Goal: Transaction & Acquisition: Book appointment/travel/reservation

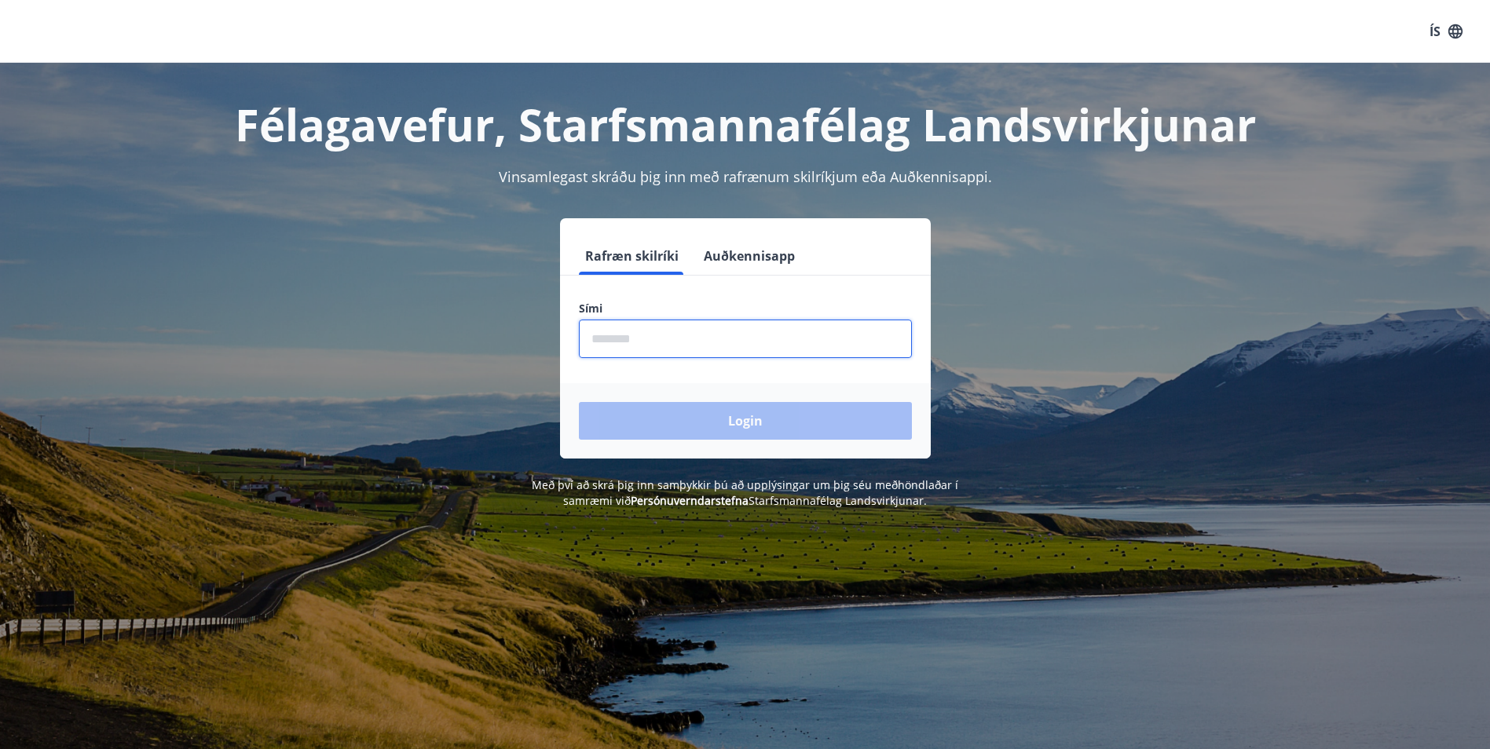
click at [668, 343] on input "phone" at bounding box center [745, 339] width 333 height 38
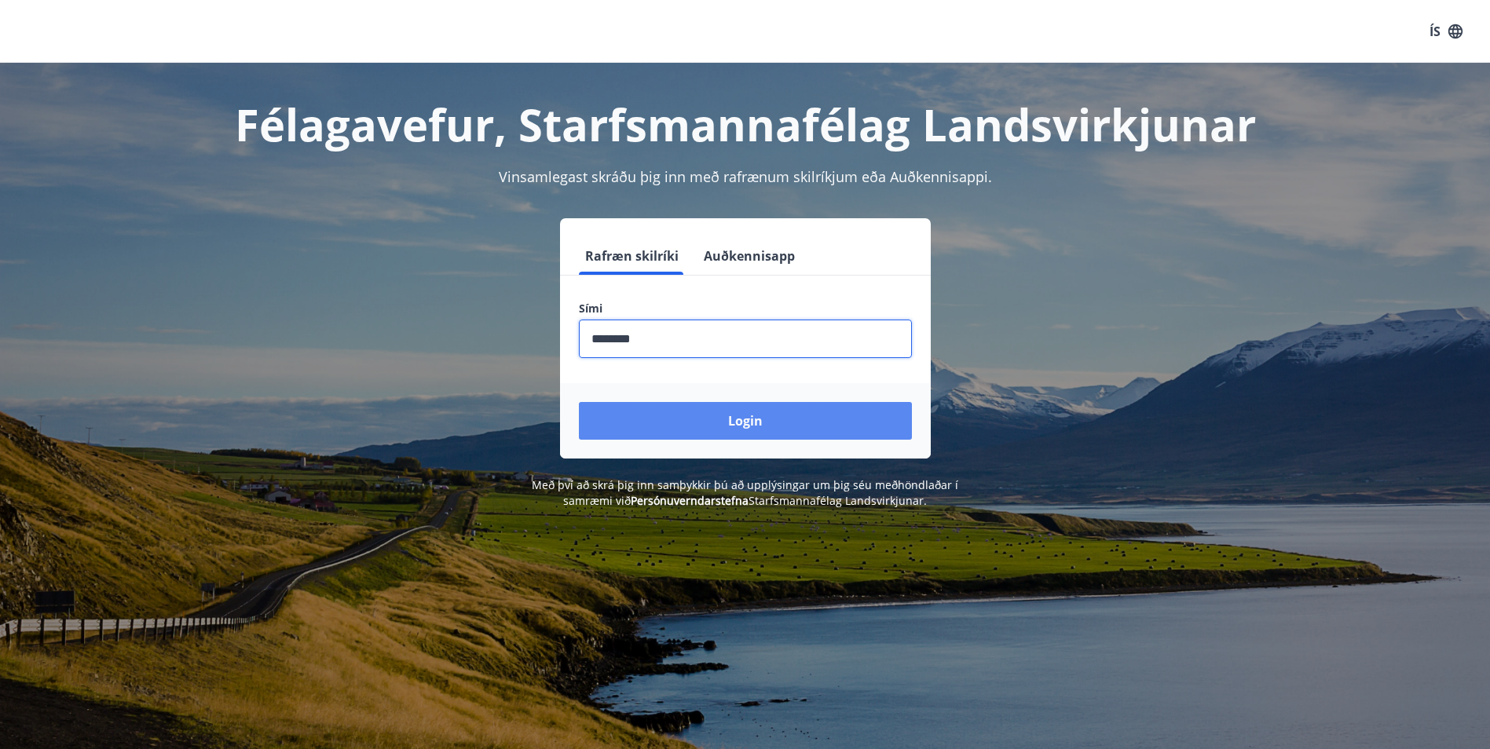
type input "********"
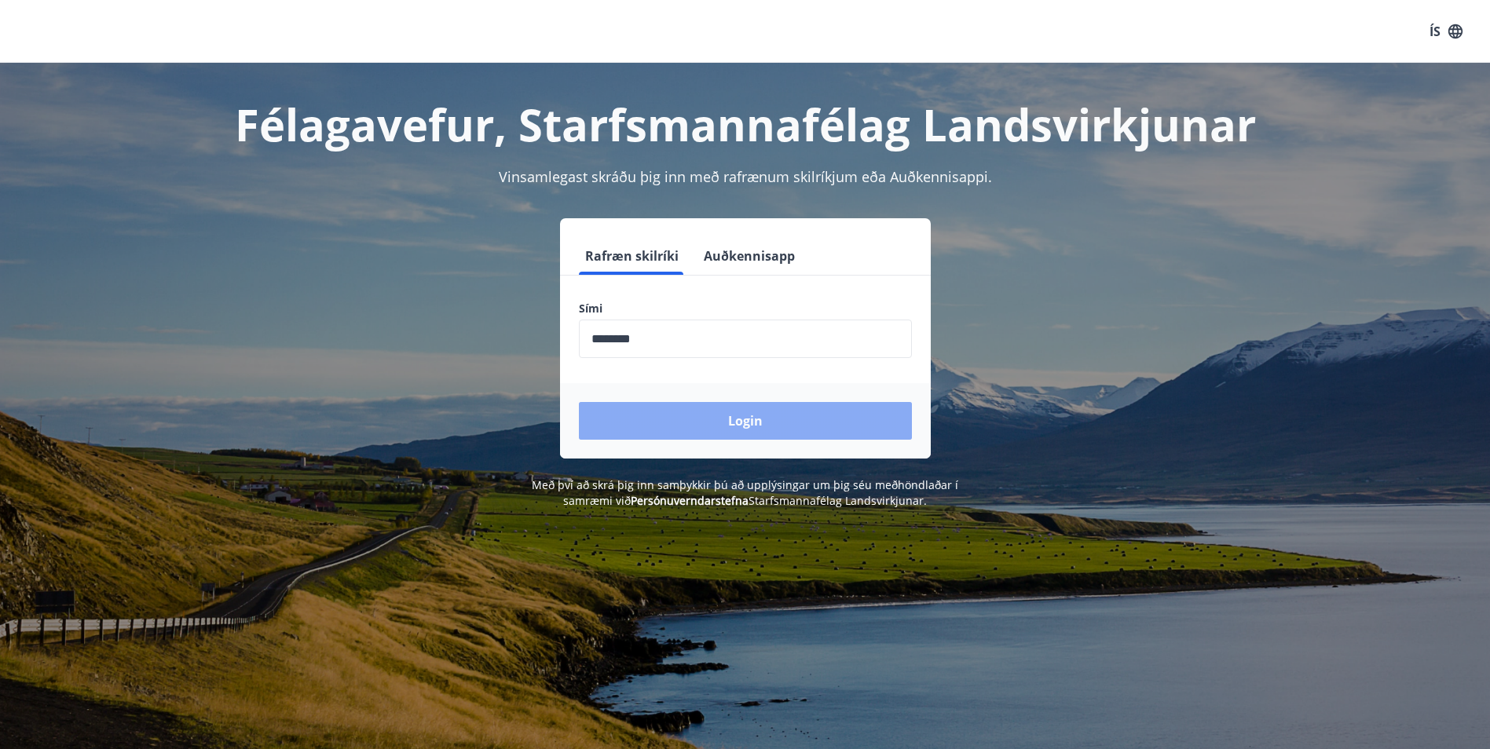
click at [751, 420] on button "Login" at bounding box center [745, 421] width 333 height 38
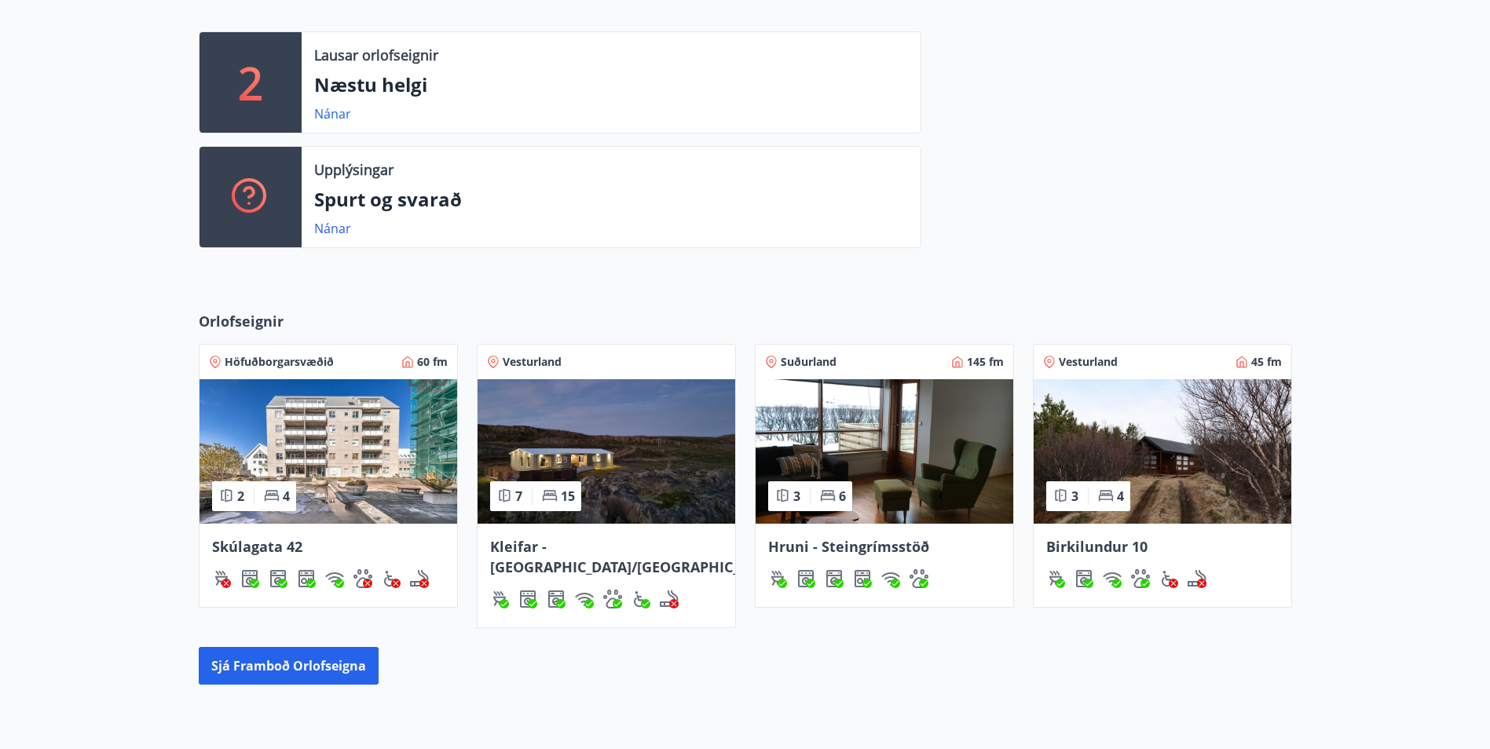
scroll to position [546, 0]
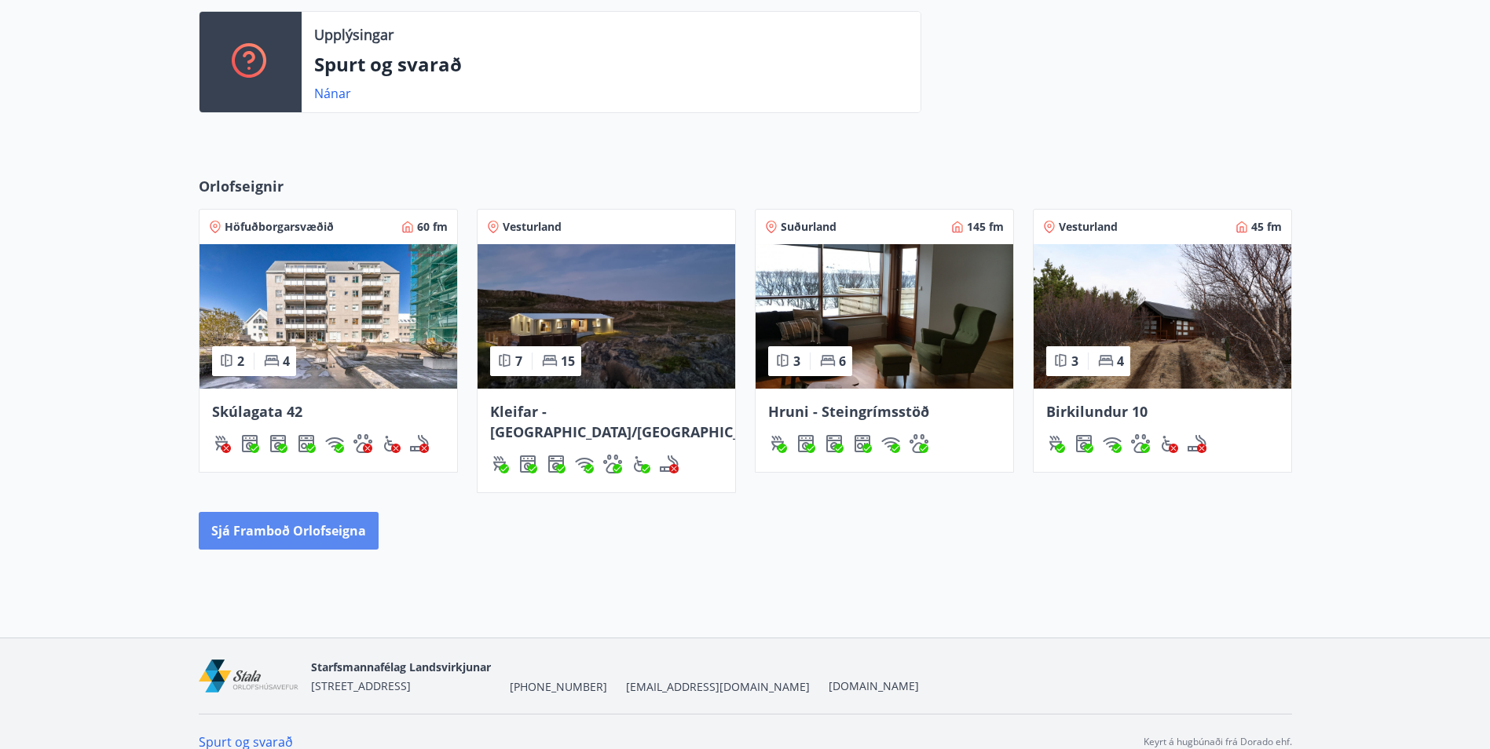
click at [343, 512] on button "Sjá framboð orlofseigna" at bounding box center [289, 531] width 180 height 38
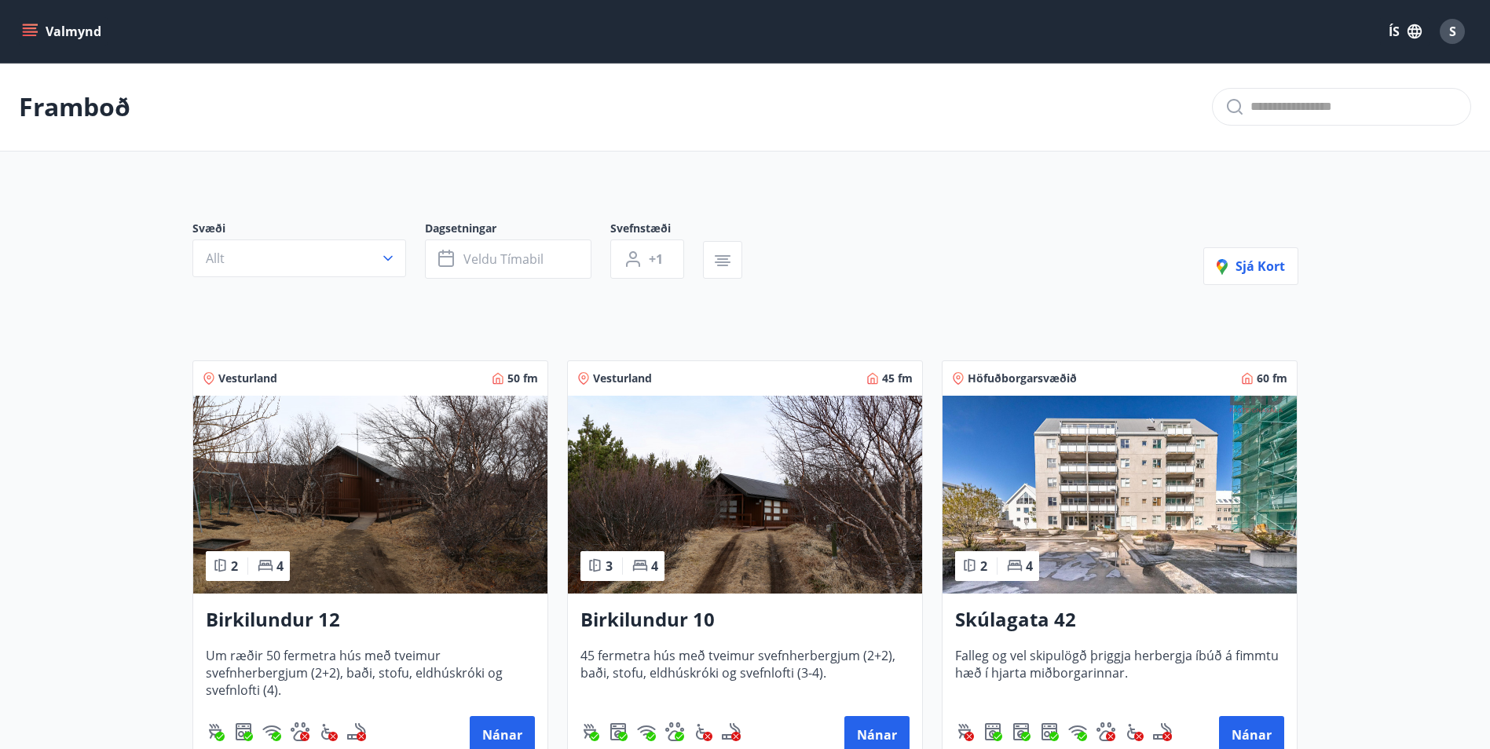
click at [34, 20] on button "Valmynd" at bounding box center [63, 31] width 89 height 28
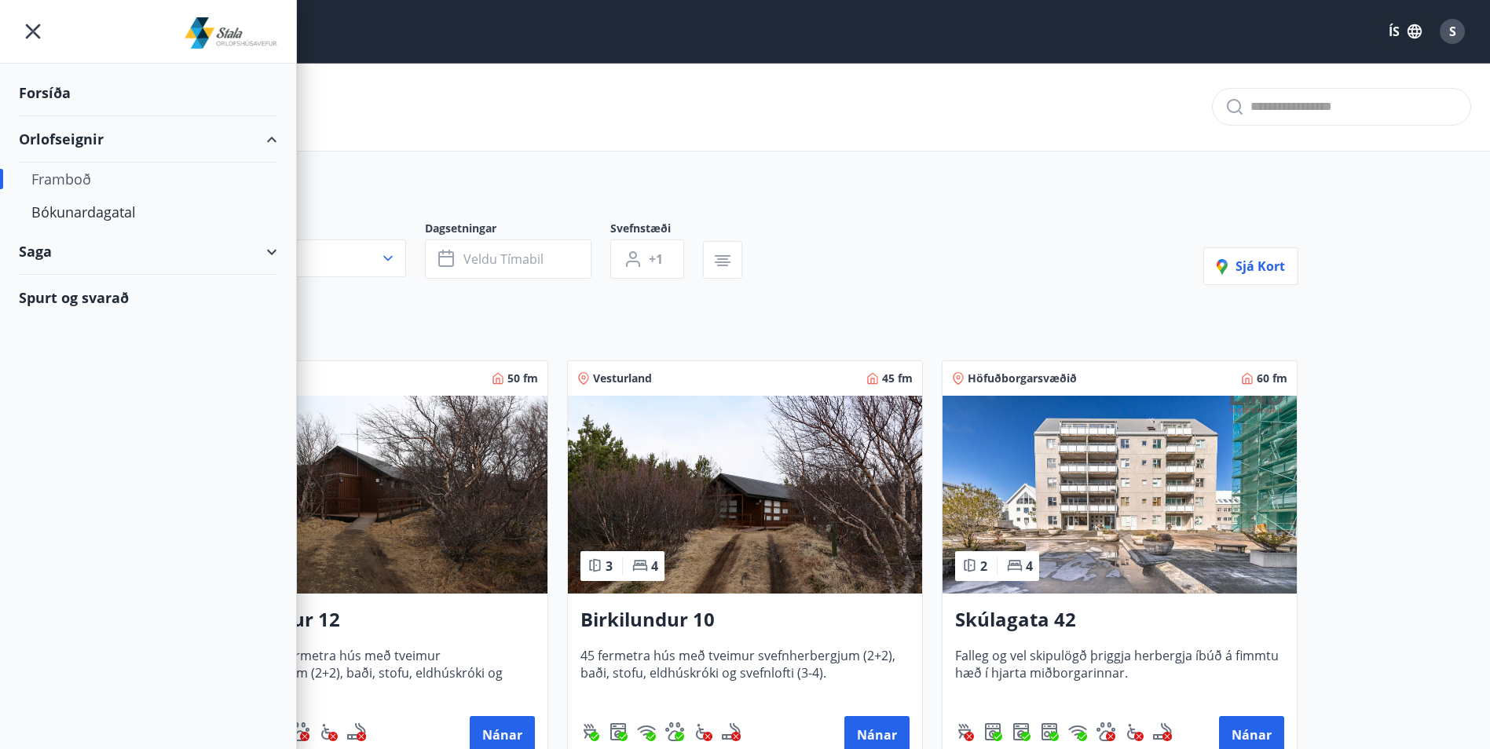
click at [30, 249] on div "Saga" at bounding box center [148, 252] width 258 height 46
click at [77, 430] on div "Spurt og svarað" at bounding box center [148, 430] width 258 height 46
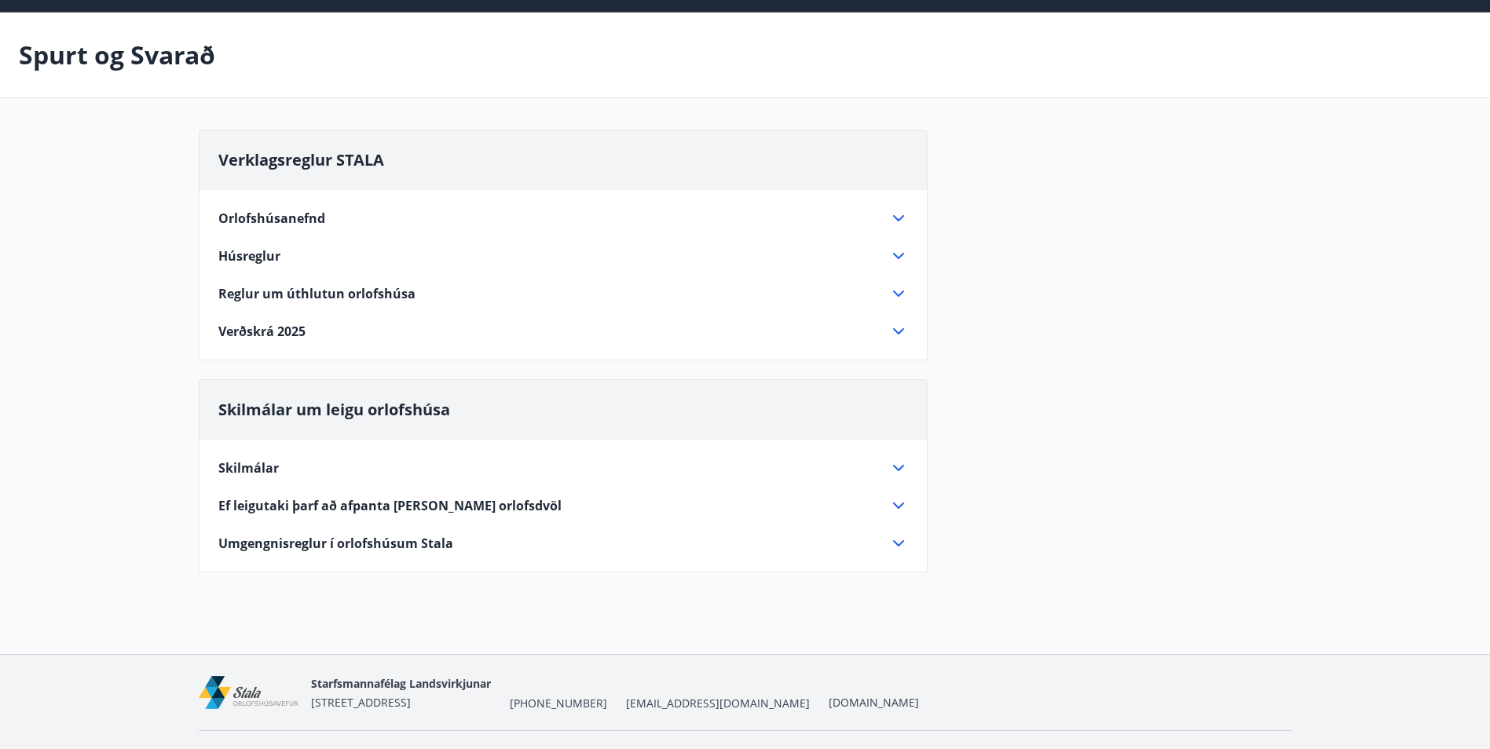
scroll to position [79, 0]
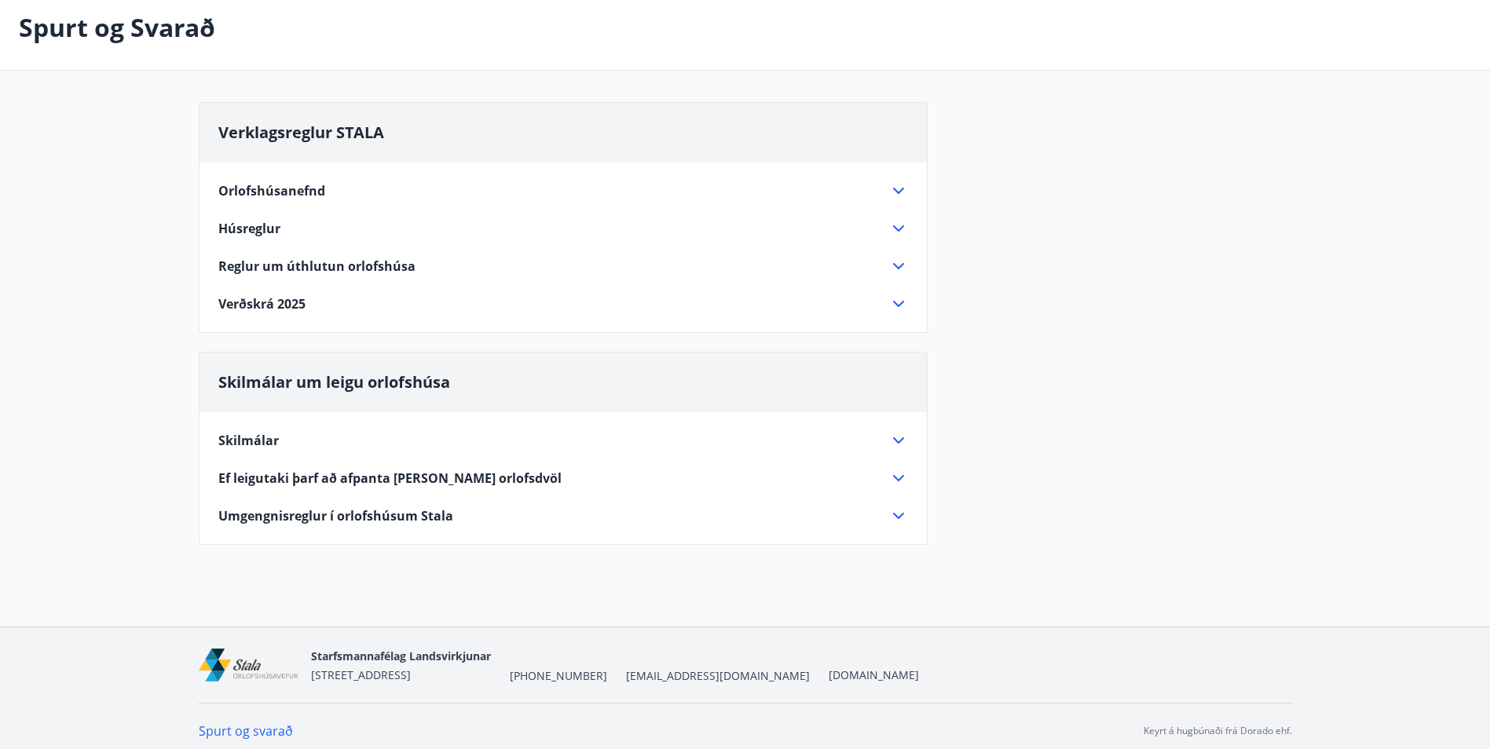
click at [901, 259] on icon at bounding box center [898, 266] width 19 height 19
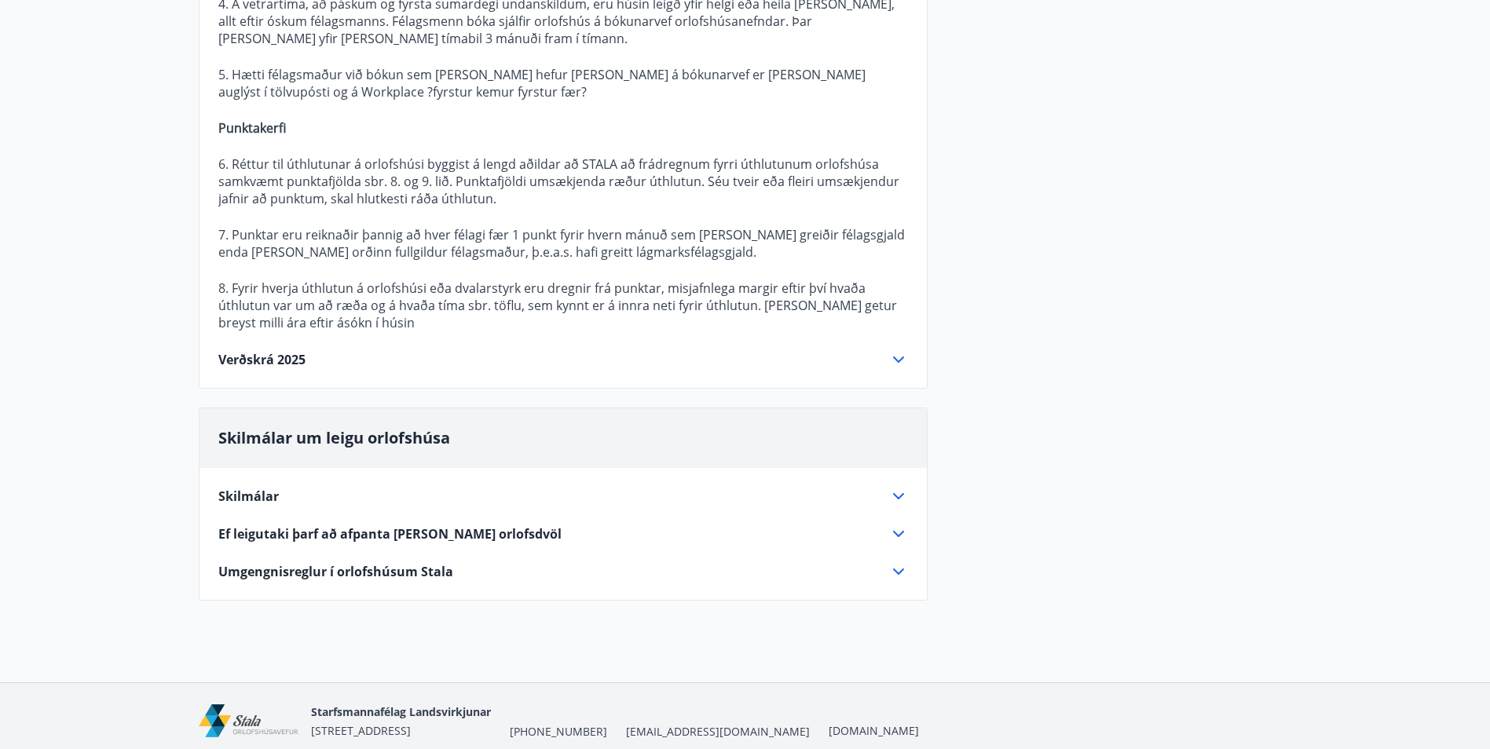
scroll to position [942, 0]
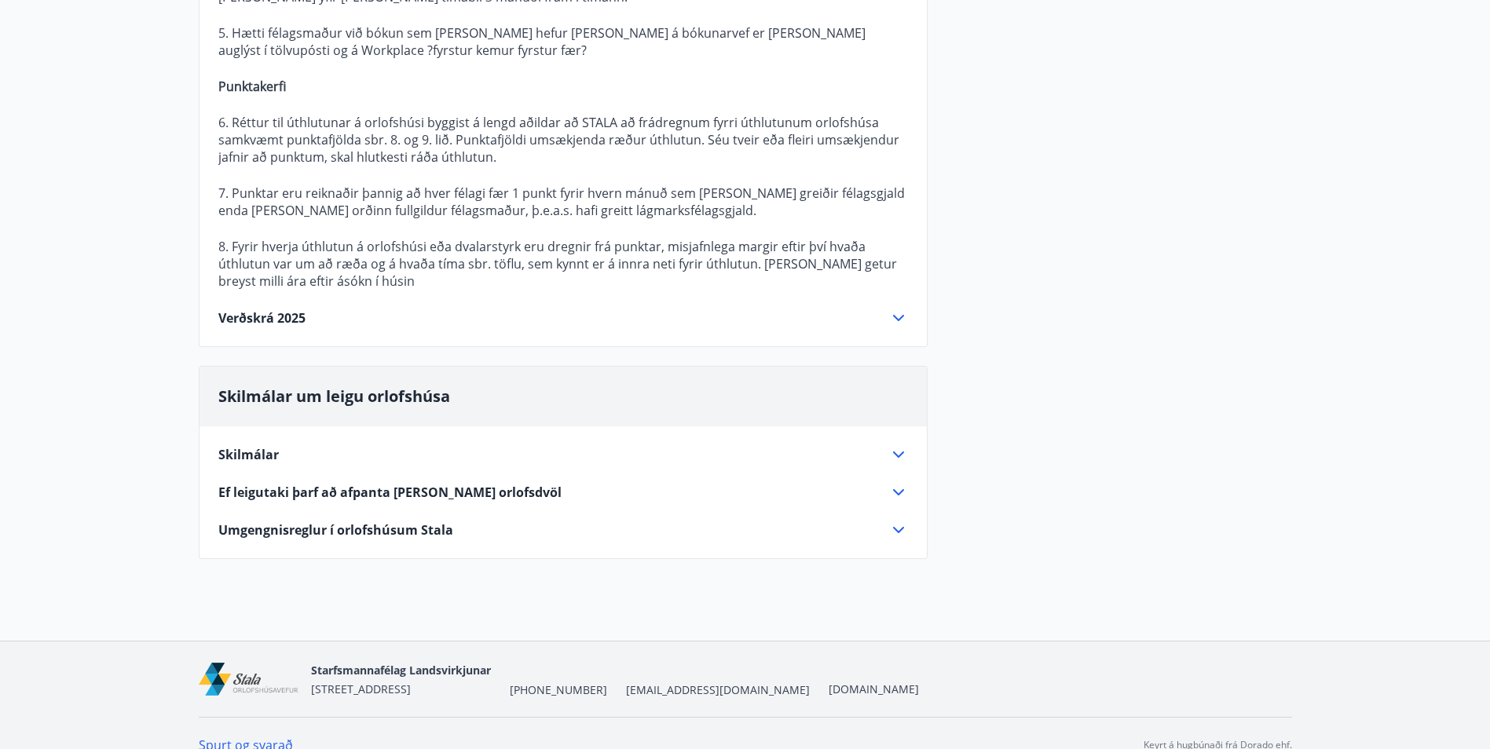
click at [896, 320] on icon at bounding box center [898, 318] width 19 height 19
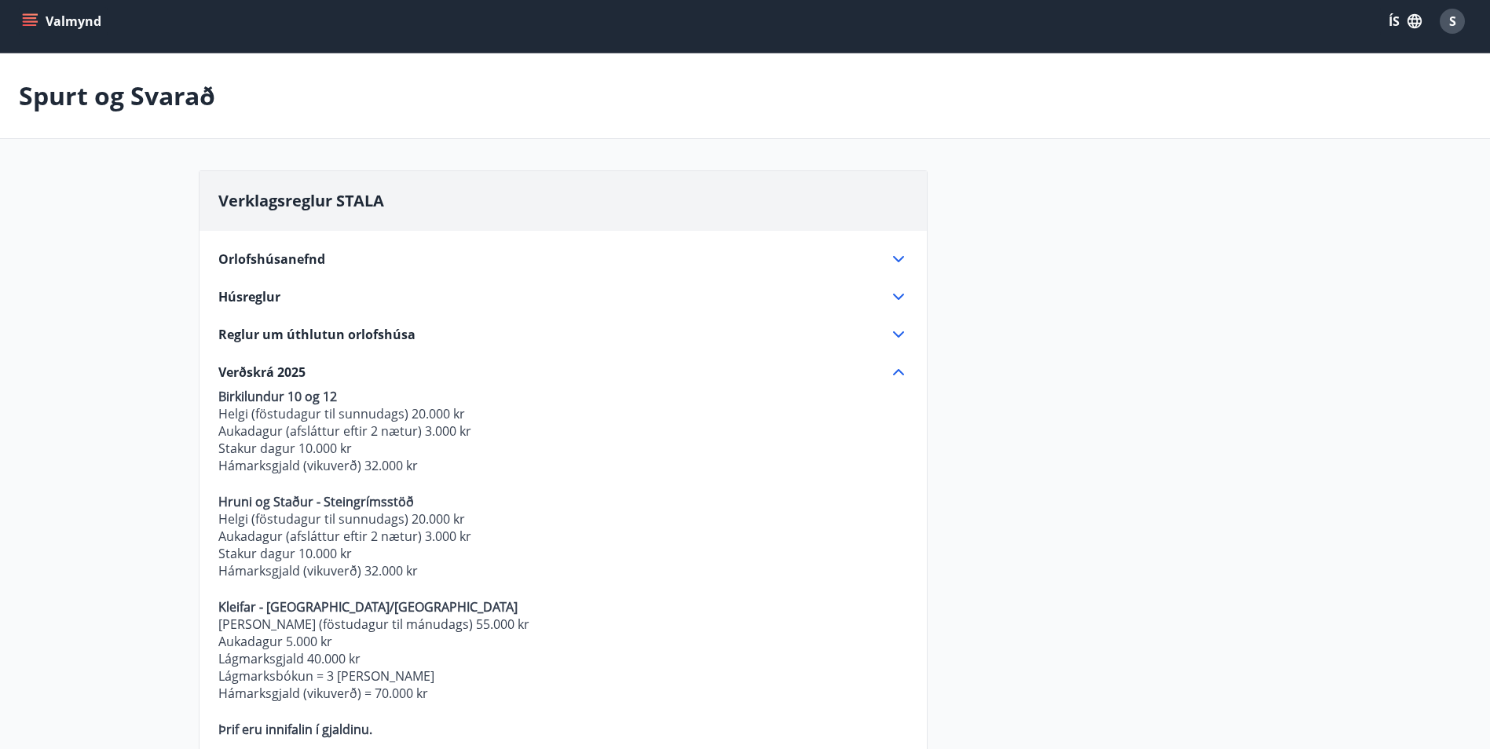
scroll to position [0, 0]
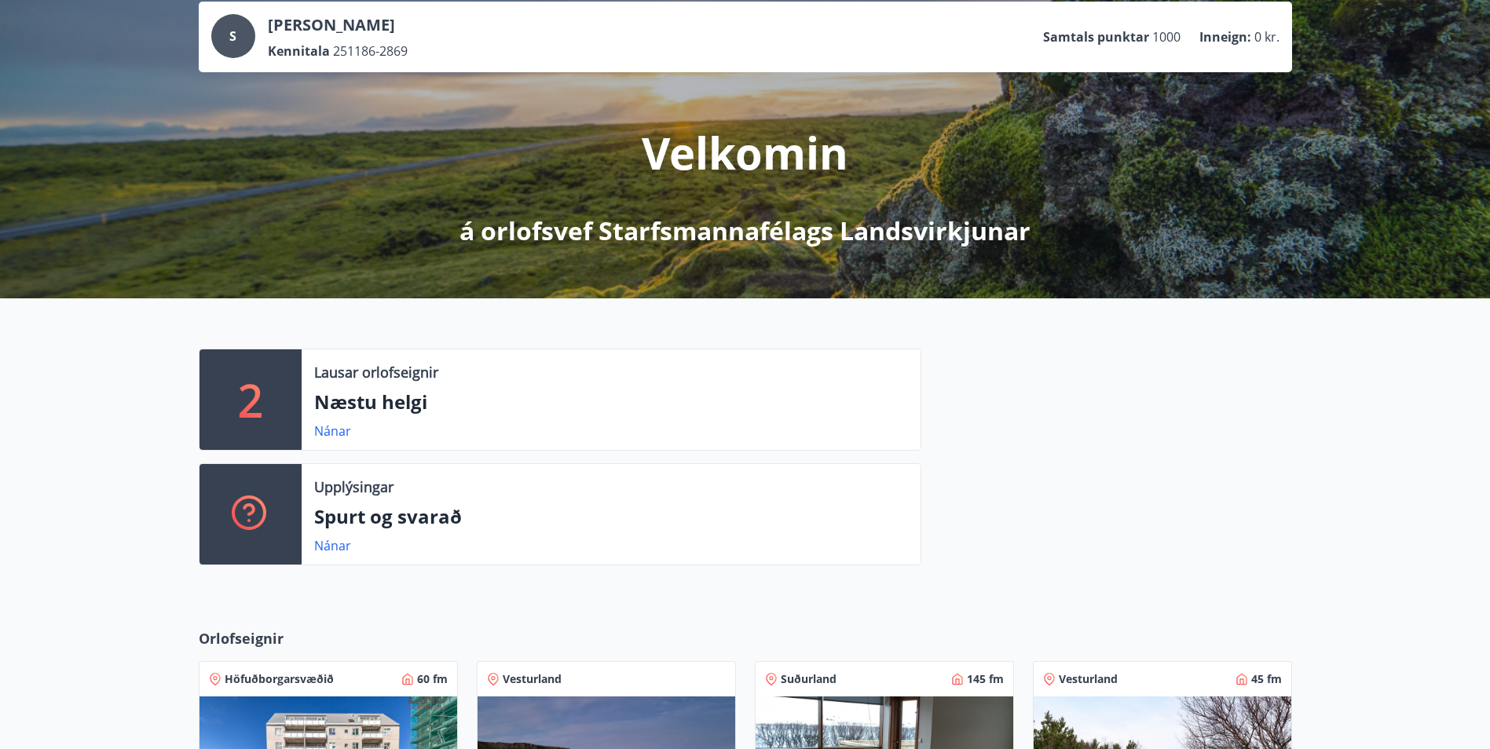
scroll to position [75, 0]
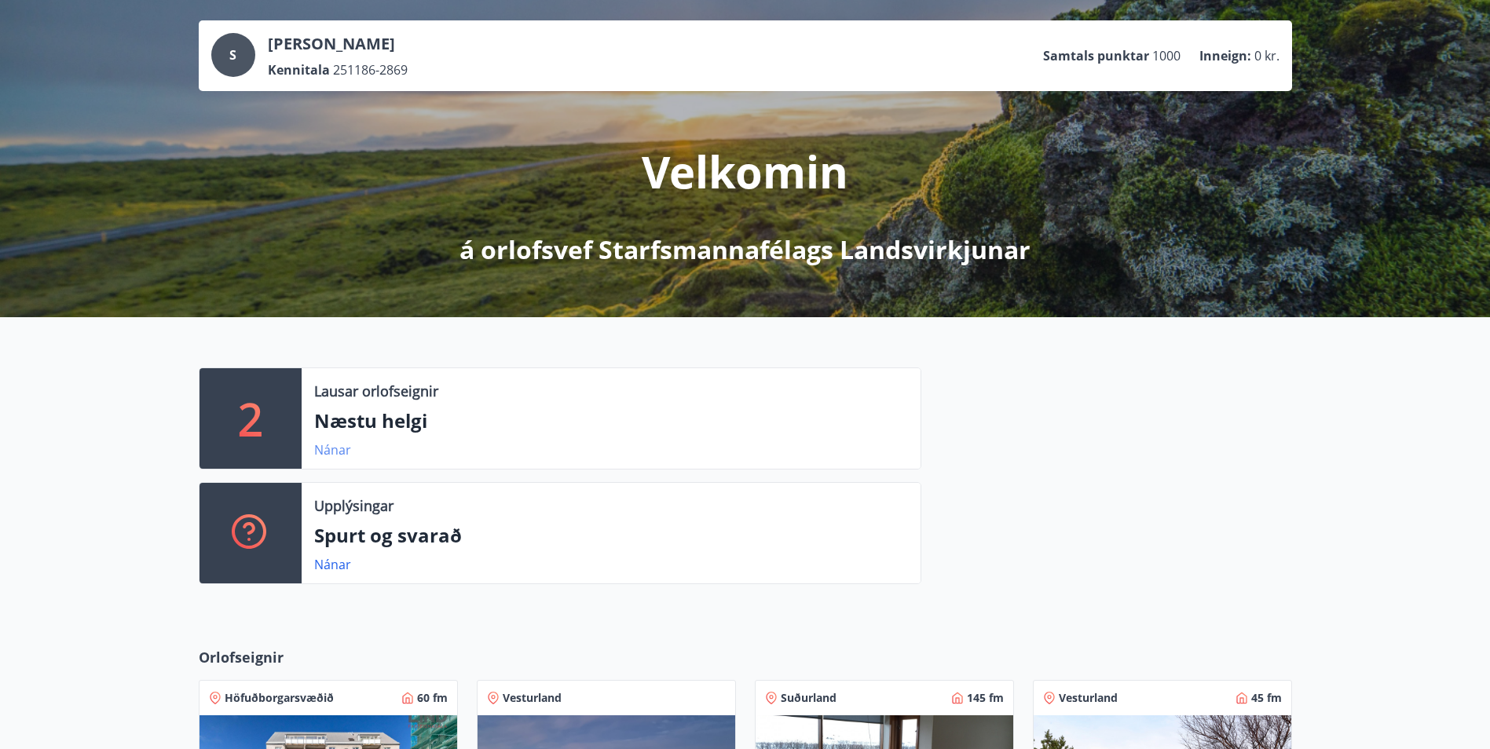
click at [331, 449] on link "Nánar" at bounding box center [332, 449] width 37 height 17
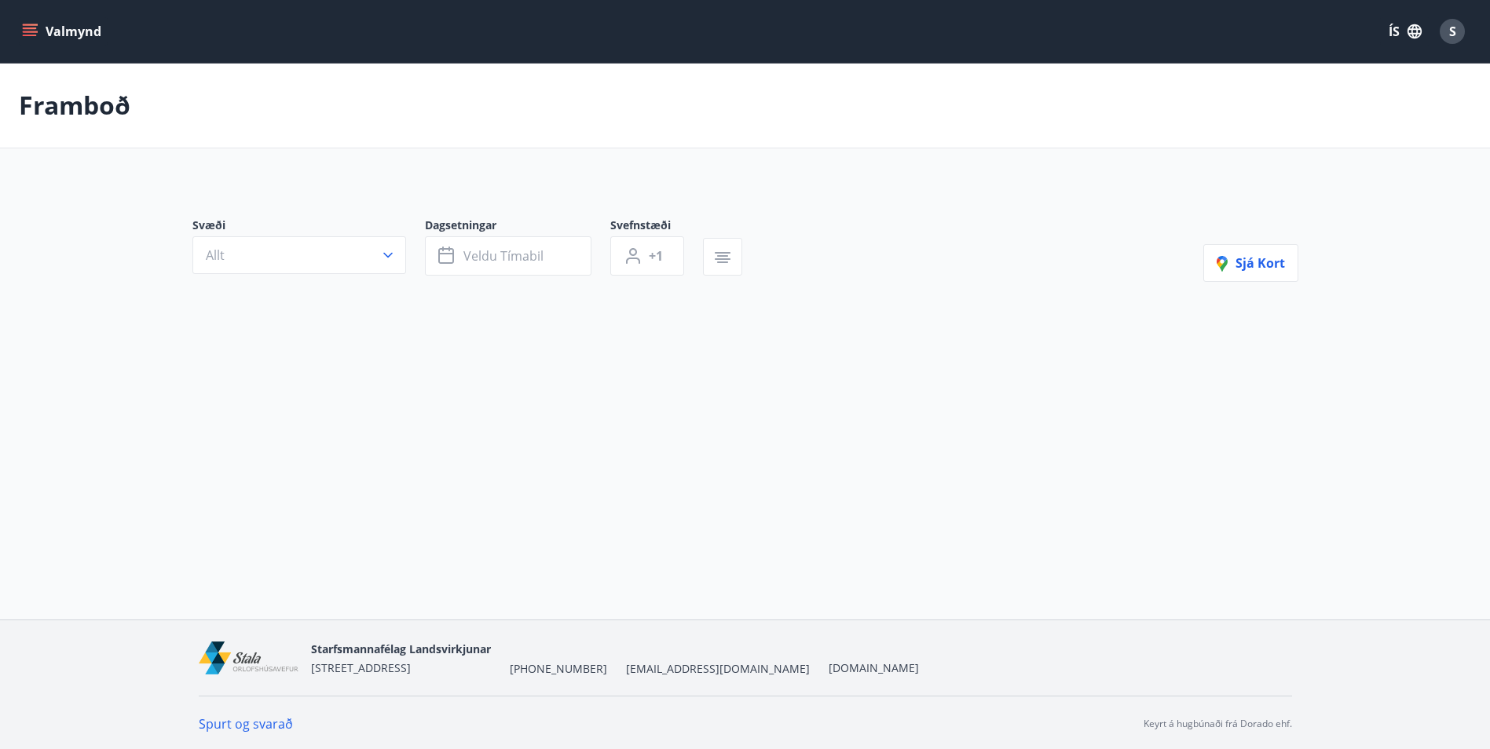
type input "*"
